Goal: Task Accomplishment & Management: Use online tool/utility

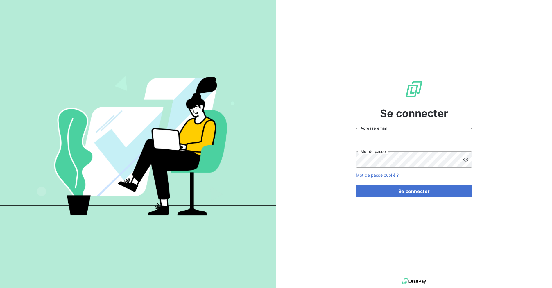
click at [400, 128] on input "Adresse email" at bounding box center [414, 136] width 116 height 16
type input "billing@slimpay.com"
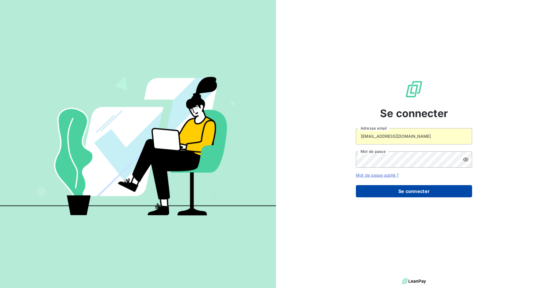
click at [403, 192] on button "Se connecter" at bounding box center [414, 191] width 116 height 12
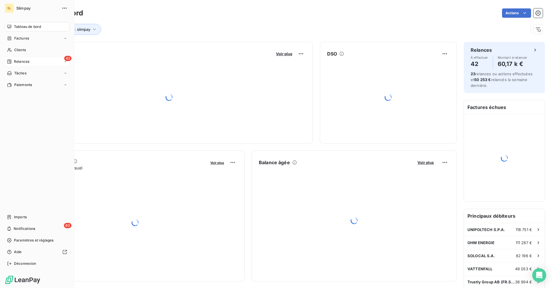
click at [18, 64] on span "Relances" at bounding box center [21, 61] width 15 height 5
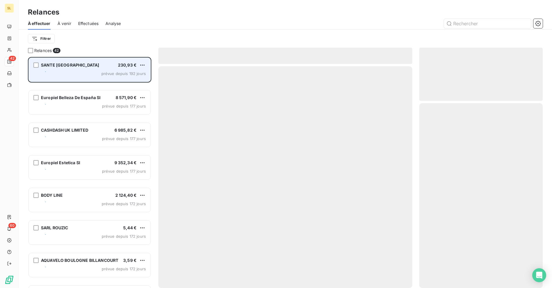
scroll to position [226, 119]
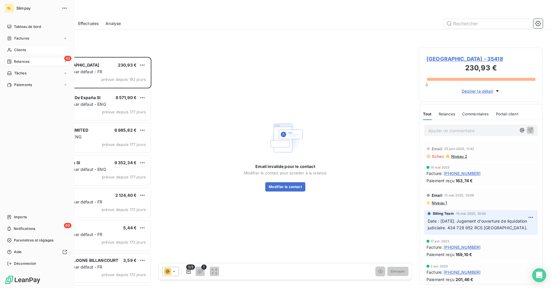
click at [16, 49] on span "Clients" at bounding box center [20, 49] width 12 height 5
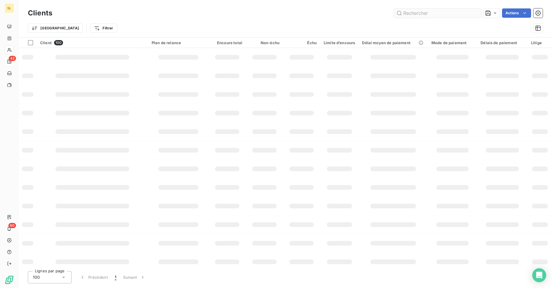
click at [428, 15] on input "text" at bounding box center [437, 12] width 87 height 9
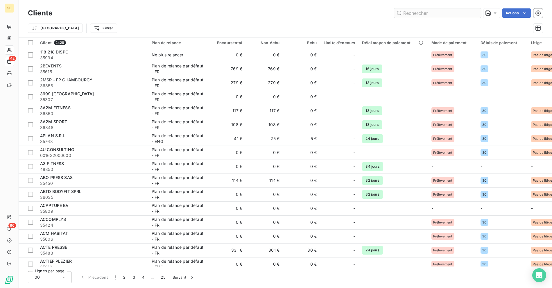
click at [411, 14] on input "text" at bounding box center [437, 12] width 87 height 9
click at [411, 12] on input "text" at bounding box center [437, 12] width 87 height 9
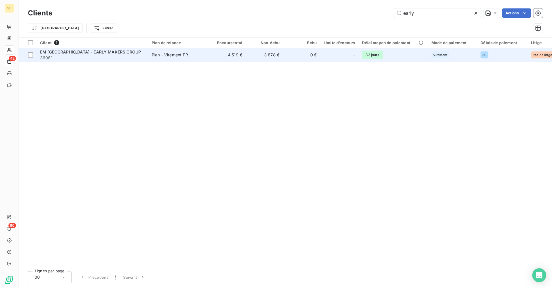
type input "early"
click at [134, 54] on div "EM [GEOGRAPHIC_DATA] - EARLY MAKERS GROUP" at bounding box center [92, 52] width 105 height 6
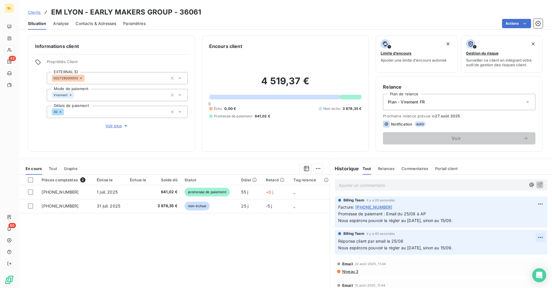
click at [530, 244] on html "SL 42 60 Clients EM LYON - EARLY MAKERS GROUP - 36061 Situation Analyse Contact…" at bounding box center [276, 144] width 552 height 288
click at [510, 268] on div "Supprimer" at bounding box center [516, 266] width 33 height 9
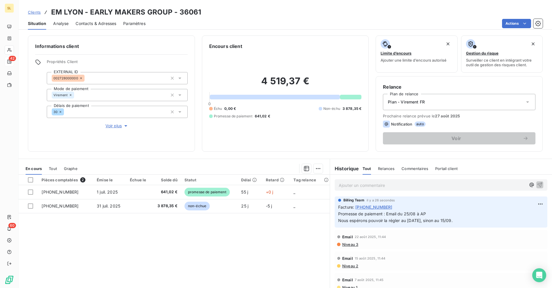
click at [229, 249] on div "Pièces comptables 2 Émise le Échue le Solde dû Statut Délai Retard Tag relance …" at bounding box center [174, 231] width 311 height 112
click at [276, 257] on div "Pièces comptables 2 Émise le Échue le Solde dû Statut Délai Retard Tag relance …" at bounding box center [174, 231] width 311 height 112
click at [40, 18] on div "Situation" at bounding box center [37, 23] width 18 height 12
click at [37, 11] on span "Clients" at bounding box center [34, 12] width 13 height 5
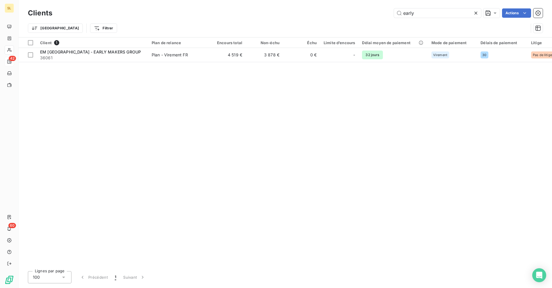
drag, startPoint x: 418, startPoint y: 12, endPoint x: 380, endPoint y: 12, distance: 38.1
click at [380, 12] on div "early Actions" at bounding box center [301, 12] width 484 height 9
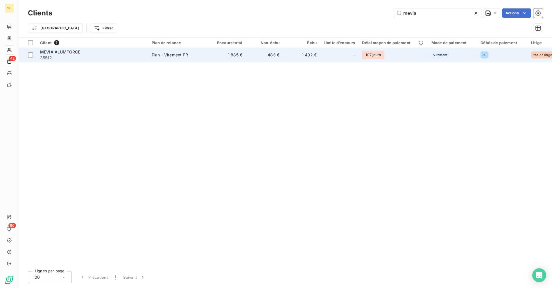
type input "mevia"
click at [152, 55] on div "Plan - Virement FR" at bounding box center [170, 55] width 36 height 6
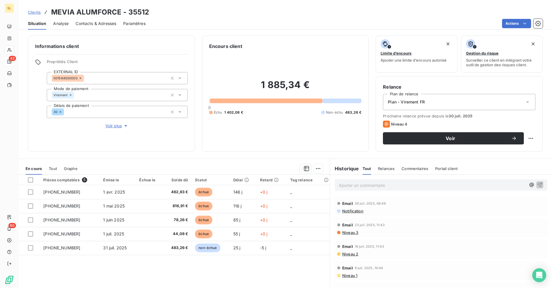
drag, startPoint x: 274, startPoint y: 81, endPoint x: 335, endPoint y: 76, distance: 61.8
click at [335, 76] on div "1 885,34 € 0 Échu 1 402,08 € Non-échu 483,26 €" at bounding box center [285, 97] width 153 height 95
drag, startPoint x: 248, startPoint y: 83, endPoint x: 340, endPoint y: 83, distance: 92.1
click at [340, 83] on h2 "1 885,34 €" at bounding box center [285, 87] width 153 height 17
copy h2 "1 885,34 €"
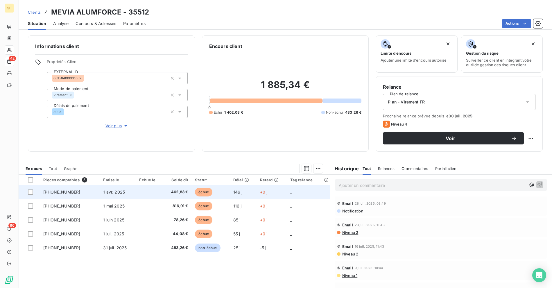
click at [34, 193] on div at bounding box center [32, 191] width 8 height 5
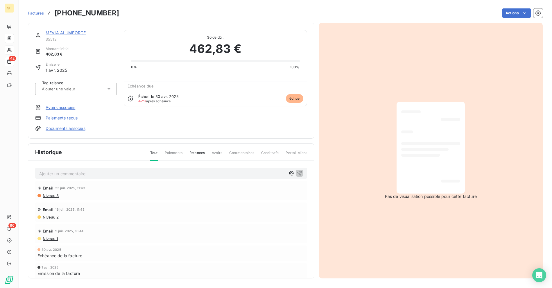
click at [53, 32] on link "MEVIA ALUMFORCE" at bounding box center [66, 32] width 40 height 5
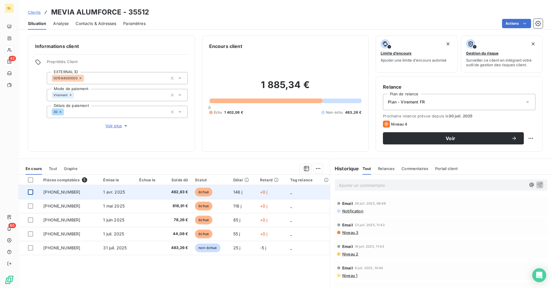
click at [30, 192] on div at bounding box center [30, 191] width 5 height 5
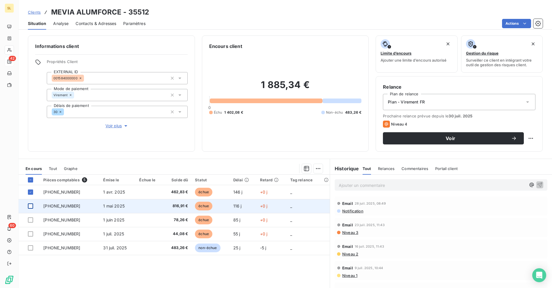
click at [29, 205] on div at bounding box center [30, 205] width 5 height 5
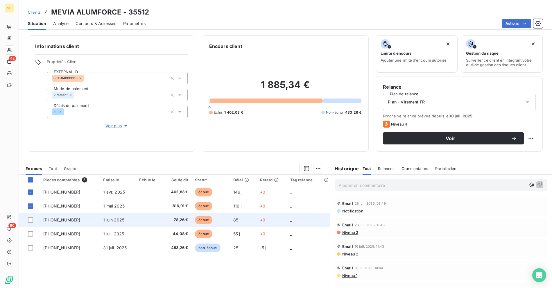
click at [31, 216] on td at bounding box center [29, 220] width 21 height 14
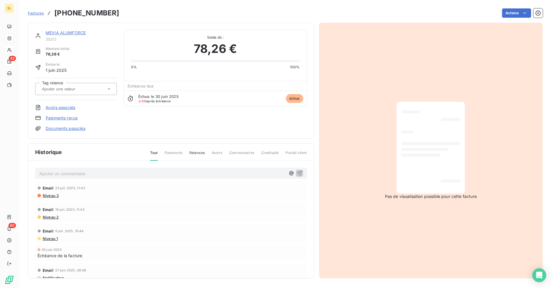
click at [60, 34] on link "MEVIA ALUMFORCE" at bounding box center [66, 32] width 40 height 5
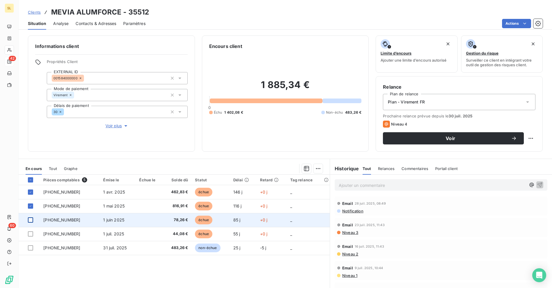
click at [29, 221] on div at bounding box center [30, 219] width 5 height 5
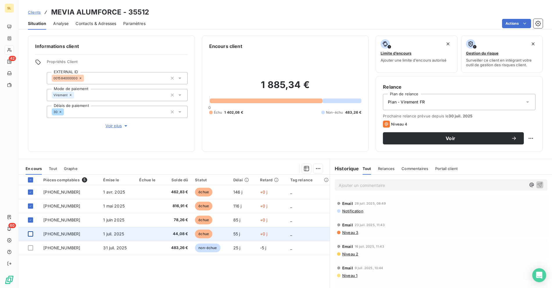
click at [29, 235] on div at bounding box center [30, 233] width 5 height 5
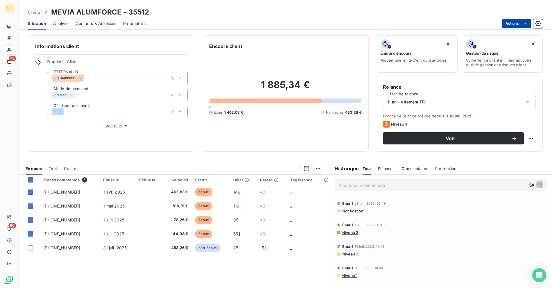
click at [515, 22] on html "SL 42 60 Clients MEVIA ALUMFORCE - 35512 Situation Analyse Contacts & Adresses …" at bounding box center [276, 144] width 552 height 288
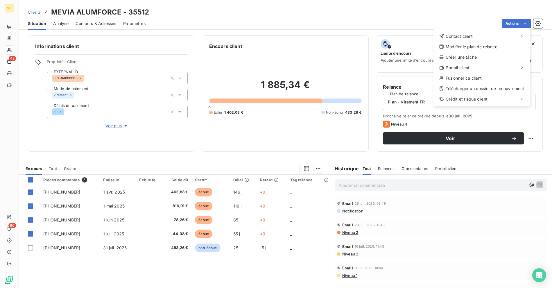
click at [222, 19] on html "SL 42 60 Clients MEVIA ALUMFORCE - 35512 Situation Analyse Contacts & Adresses …" at bounding box center [276, 144] width 552 height 288
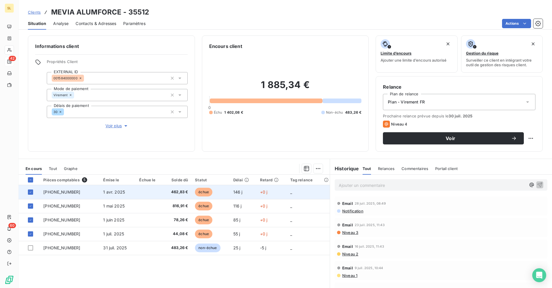
click at [55, 192] on span "[PHONE_NUMBER]" at bounding box center [61, 191] width 37 height 5
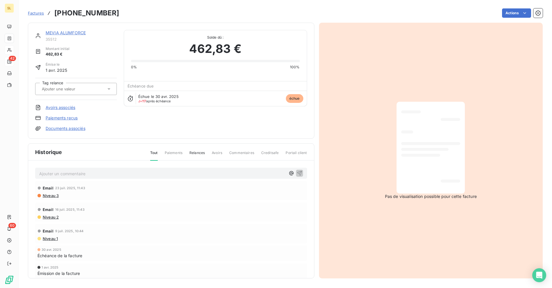
drag, startPoint x: 522, startPoint y: 5, endPoint x: 519, endPoint y: 8, distance: 3.9
click at [522, 5] on div "Factures [PHONE_NUMBER] Actions" at bounding box center [285, 9] width 515 height 19
click at [512, 12] on html "SL 42 60 Factures [PHONE_NUMBER] Actions MEVIA ALUMFORCE 35512 Montant initial …" at bounding box center [276, 144] width 552 height 288
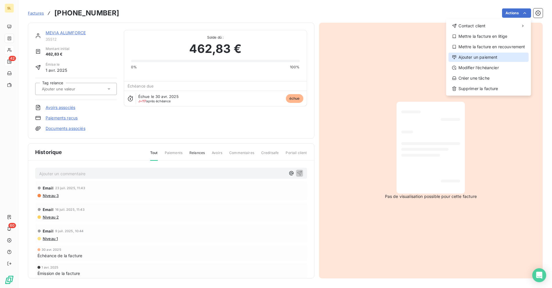
click at [472, 55] on div "Ajouter un paiement" at bounding box center [489, 57] width 80 height 9
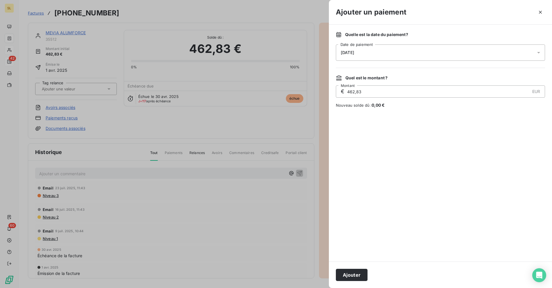
click at [374, 52] on div "[DATE]" at bounding box center [440, 52] width 209 height 16
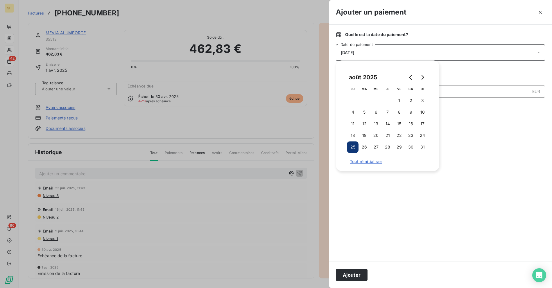
drag, startPoint x: 424, startPoint y: 82, endPoint x: 417, endPoint y: 90, distance: 10.3
click at [424, 81] on button "Go to next month" at bounding box center [423, 77] width 12 height 12
click at [386, 100] on button "4" at bounding box center [388, 101] width 12 height 12
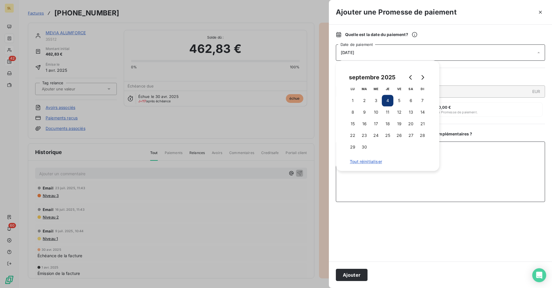
click at [475, 188] on textarea "Ajouter un commentaire ( facultatif )" at bounding box center [440, 172] width 209 height 60
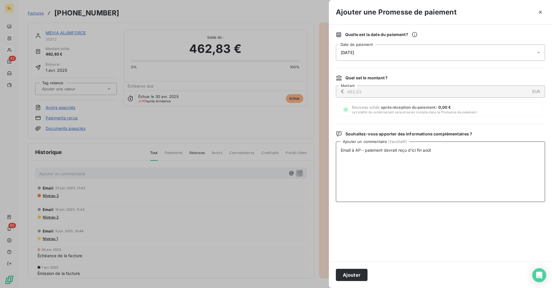
click at [365, 158] on textarea "Email à AP - paiement devrait reçu d'ici fin août" at bounding box center [440, 172] width 209 height 60
click at [360, 151] on textarea "Email à AP - paiement devrait reçu d'ici fin août" at bounding box center [440, 172] width 209 height 60
paste textarea
click at [449, 161] on textarea "Email à AP le 25/08 - paiement devrait reçu d'ici fin août" at bounding box center [440, 172] width 209 height 60
type textarea "Email à AP - paiement devrait reçu d'ici fin août"
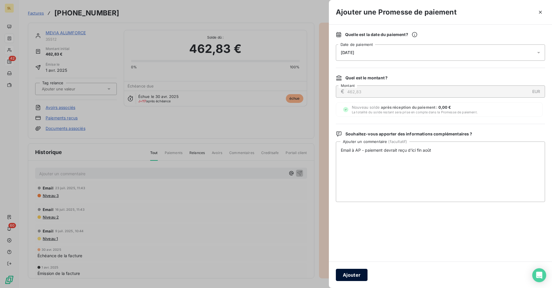
click at [350, 276] on button "Ajouter" at bounding box center [352, 275] width 32 height 12
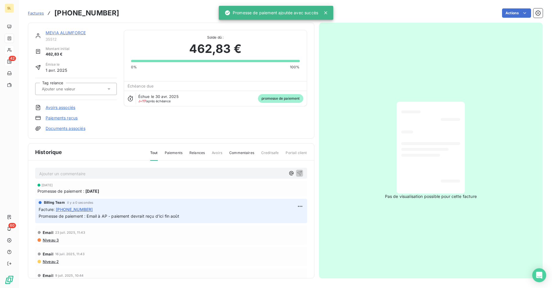
click at [61, 35] on link "MEVIA ALUMFORCE" at bounding box center [66, 32] width 40 height 5
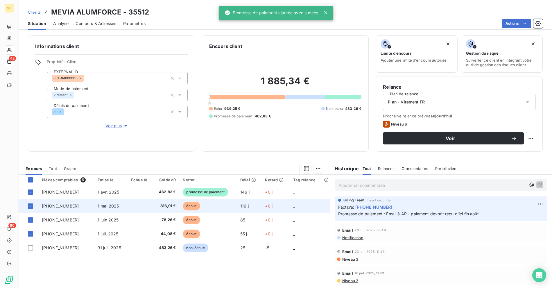
click at [59, 209] on td "[PHONE_NUMBER]" at bounding box center [66, 206] width 56 height 14
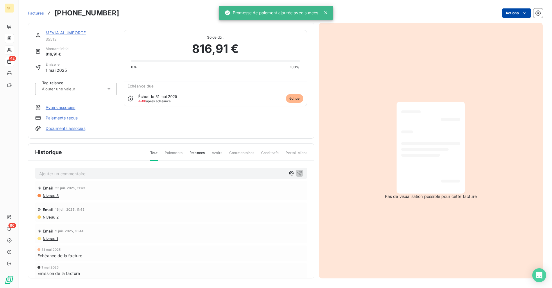
click at [514, 10] on html "SL 42 60 Factures [PHONE_NUMBER] Actions MEVIA ALUMFORCE 35512 Montant initial …" at bounding box center [276, 144] width 552 height 288
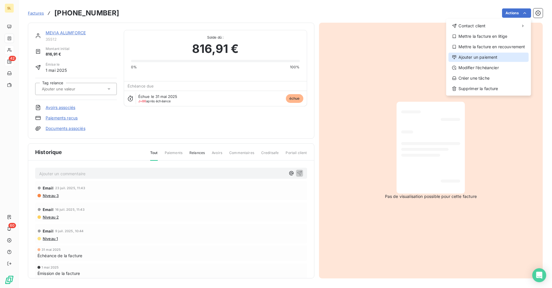
click at [464, 56] on div "Ajouter un paiement" at bounding box center [489, 57] width 80 height 9
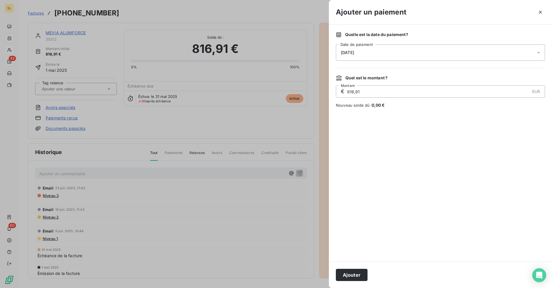
click at [364, 48] on div "[DATE]" at bounding box center [440, 52] width 209 height 16
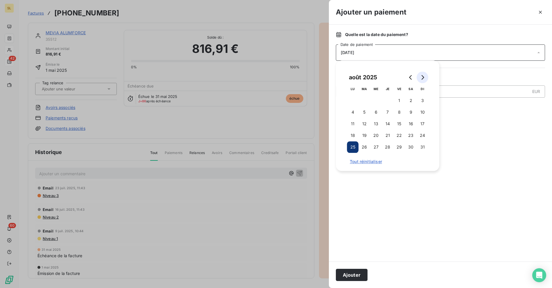
click at [420, 80] on icon "Go to next month" at bounding box center [422, 77] width 5 height 5
click at [388, 104] on button "4" at bounding box center [388, 101] width 12 height 12
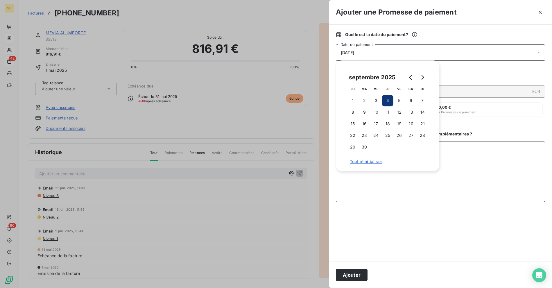
click at [468, 176] on textarea "Ajouter un commentaire ( facultatif )" at bounding box center [440, 172] width 209 height 60
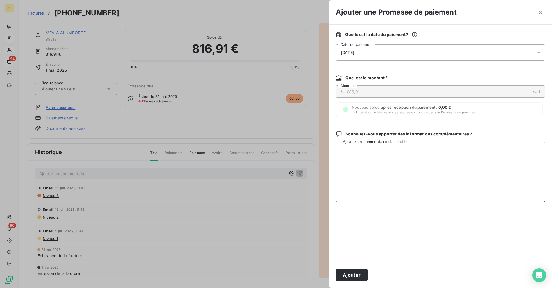
paste textarea "Email à AP - paiement devrait reçu d'ici fin août"
type textarea "Email à AP - paiement devrait reçu d'ici fin août"
click at [354, 276] on button "Ajouter" at bounding box center [352, 275] width 32 height 12
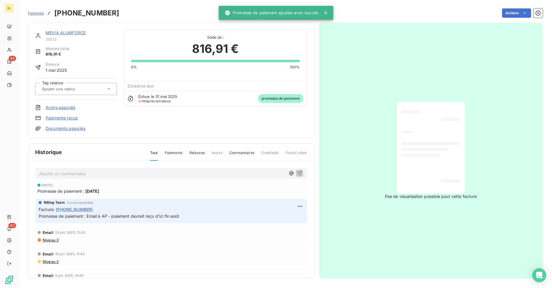
click at [68, 31] on link "MEVIA ALUMFORCE" at bounding box center [66, 32] width 40 height 5
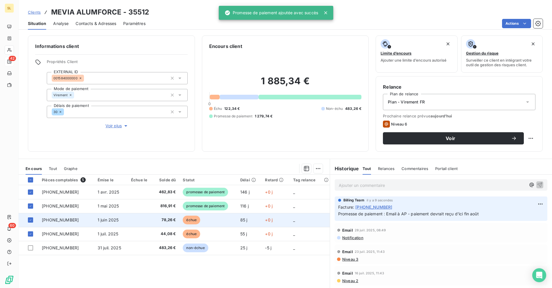
click at [58, 221] on span "[PHONE_NUMBER]" at bounding box center [60, 219] width 37 height 5
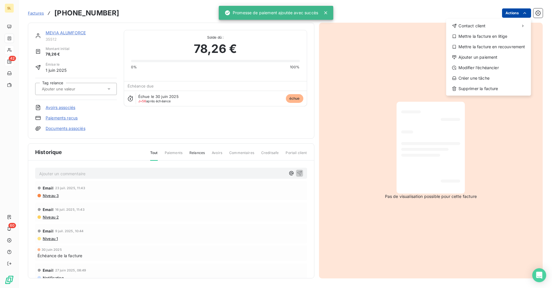
click at [509, 11] on html "SL 42 60 Factures [PHONE_NUMBER] Actions Contact client Mettre la facture en li…" at bounding box center [276, 144] width 552 height 288
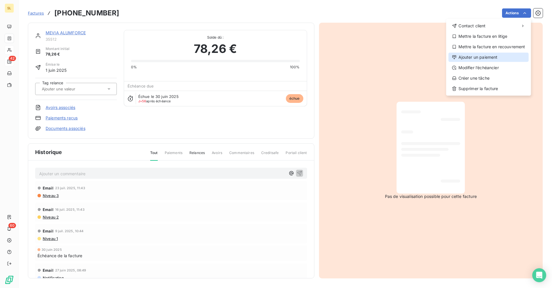
click at [487, 56] on div "Ajouter un paiement" at bounding box center [489, 57] width 80 height 9
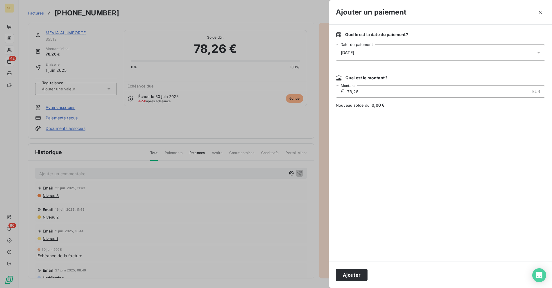
click at [360, 60] on span "[DATE]" at bounding box center [440, 52] width 209 height 16
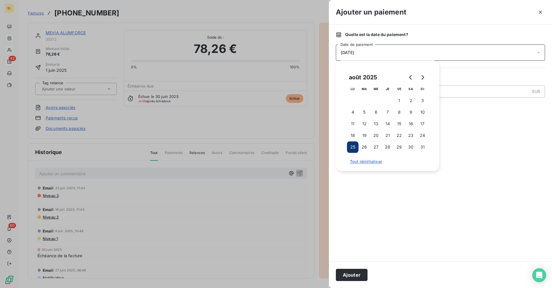
click at [354, 54] on span "[DATE]" at bounding box center [347, 52] width 13 height 5
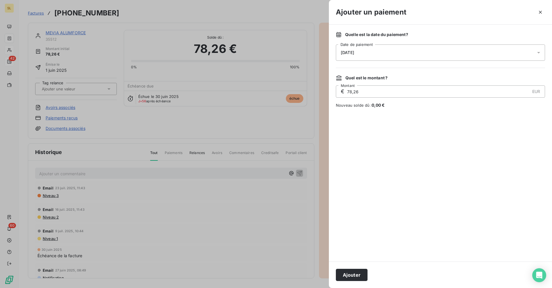
click at [364, 50] on div "[DATE]" at bounding box center [440, 52] width 209 height 16
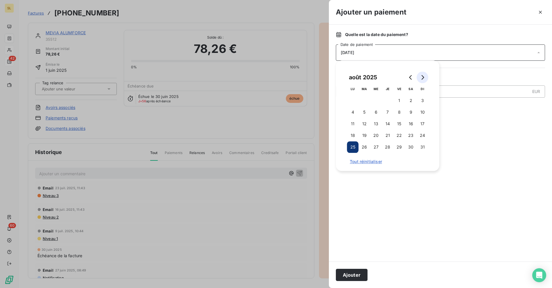
click at [423, 76] on icon "Go to next month" at bounding box center [422, 77] width 5 height 5
click at [386, 101] on button "4" at bounding box center [388, 101] width 12 height 12
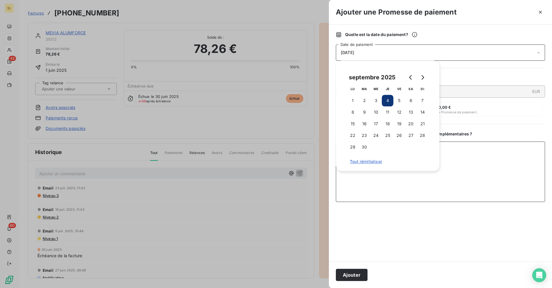
click at [456, 181] on textarea "Ajouter un commentaire ( facultatif )" at bounding box center [440, 172] width 209 height 60
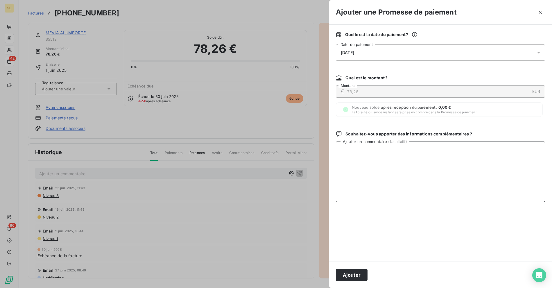
paste textarea "Email à AP - paiement devrait reçu d'ici fin août"
type textarea "Email à AP - paiement devrait reçu d'ici fin août"
click at [350, 275] on button "Ajouter" at bounding box center [352, 275] width 32 height 12
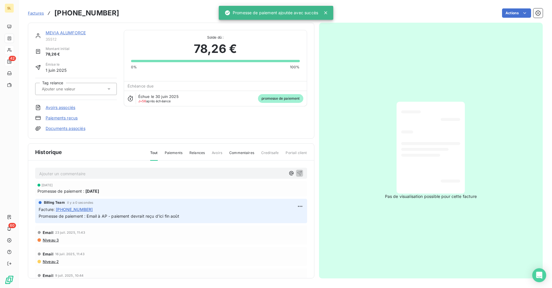
click at [61, 35] on link "MEVIA ALUMFORCE" at bounding box center [66, 32] width 40 height 5
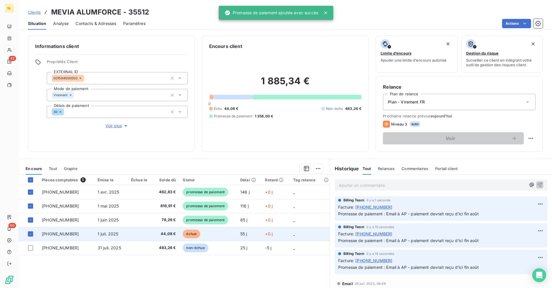
click at [51, 233] on span "[PHONE_NUMBER]" at bounding box center [60, 233] width 37 height 5
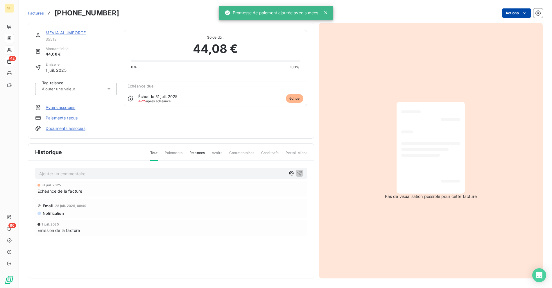
click at [514, 11] on html "SL 42 60 Factures [PHONE_NUMBER] Actions MEVIA ALUMFORCE 35512 Montant initial …" at bounding box center [276, 144] width 552 height 288
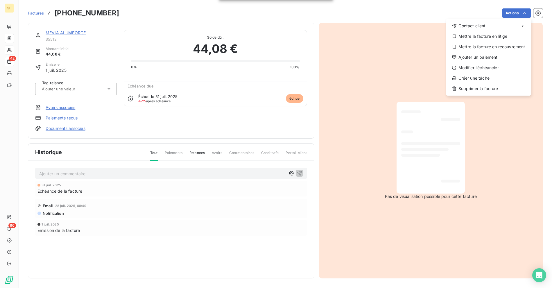
click at [479, 52] on div "Contact client Mettre la facture en litige Mettre la facture en recouvrement Aj…" at bounding box center [488, 57] width 85 height 77
click at [475, 59] on div "Ajouter un paiement" at bounding box center [489, 57] width 80 height 9
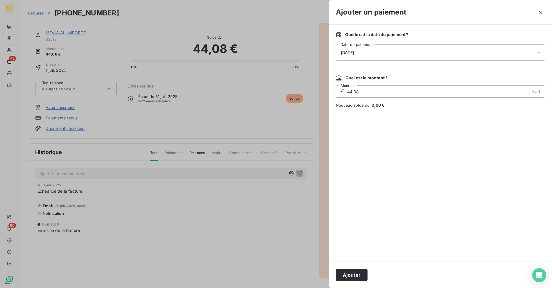
click at [376, 50] on div "[DATE]" at bounding box center [440, 52] width 209 height 16
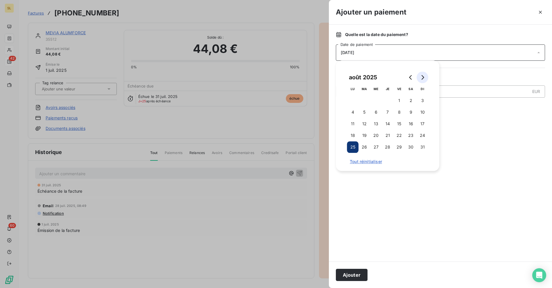
click at [422, 77] on icon "Go to next month" at bounding box center [422, 77] width 5 height 5
click at [387, 99] on button "4" at bounding box center [388, 101] width 12 height 12
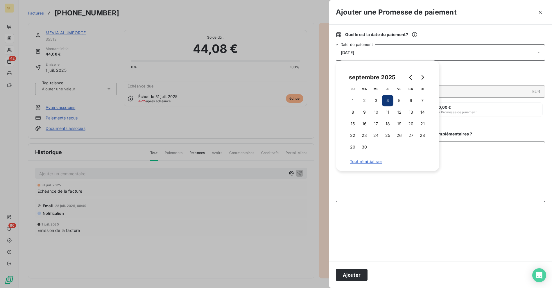
click at [494, 189] on textarea "Ajouter un commentaire ( facultatif )" at bounding box center [440, 172] width 209 height 60
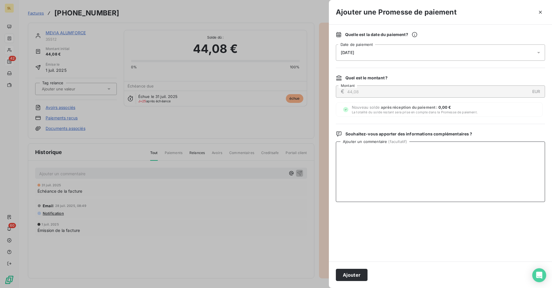
paste textarea "Email à AP - paiement devrait reçu d'ici fin août"
type textarea "Email à AP - paiement devrait reçu d'ici fin août"
click at [355, 276] on button "Ajouter" at bounding box center [352, 275] width 32 height 12
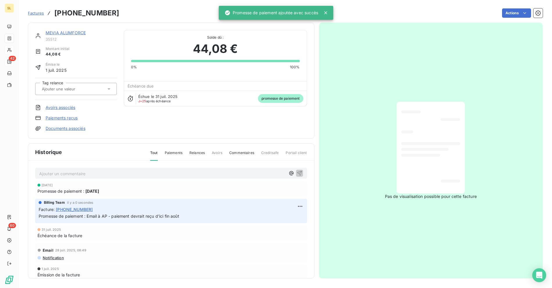
click at [130, 26] on div "MEVIA ALUMFORCE 35512 Montant initial 44,08 € Émise le [DATE] Tag relance Avoir…" at bounding box center [171, 81] width 287 height 116
click at [69, 31] on link "MEVIA ALUMFORCE" at bounding box center [66, 32] width 40 height 5
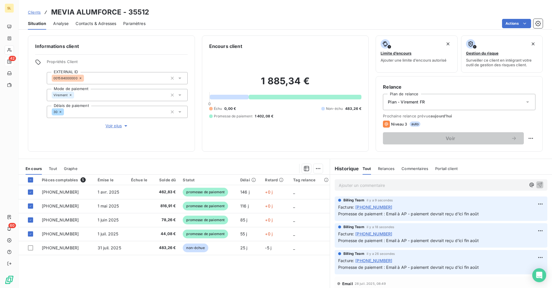
click at [33, 176] on th at bounding box center [29, 180] width 20 height 10
click at [31, 178] on icon at bounding box center [30, 179] width 3 height 3
click at [31, 180] on icon at bounding box center [30, 179] width 3 height 3
